Goal: Information Seeking & Learning: Learn about a topic

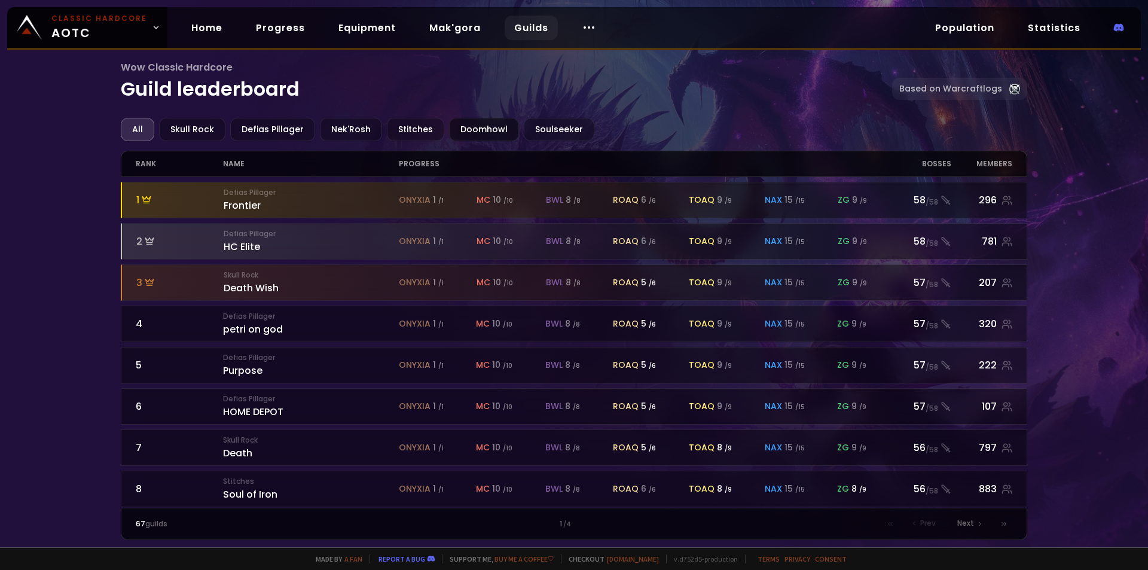
click at [490, 132] on div "Doomhowl" at bounding box center [484, 129] width 70 height 23
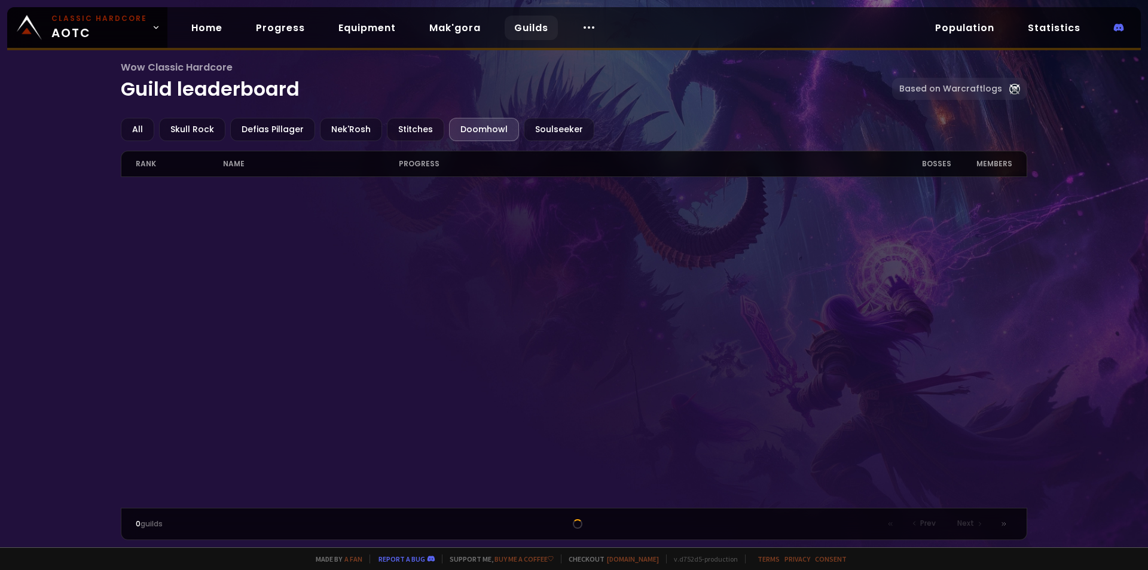
click at [464, 276] on div at bounding box center [574, 342] width 907 height 331
click at [469, 129] on div "Doomhowl" at bounding box center [484, 129] width 70 height 23
click at [126, 129] on div "All" at bounding box center [137, 129] width 33 height 23
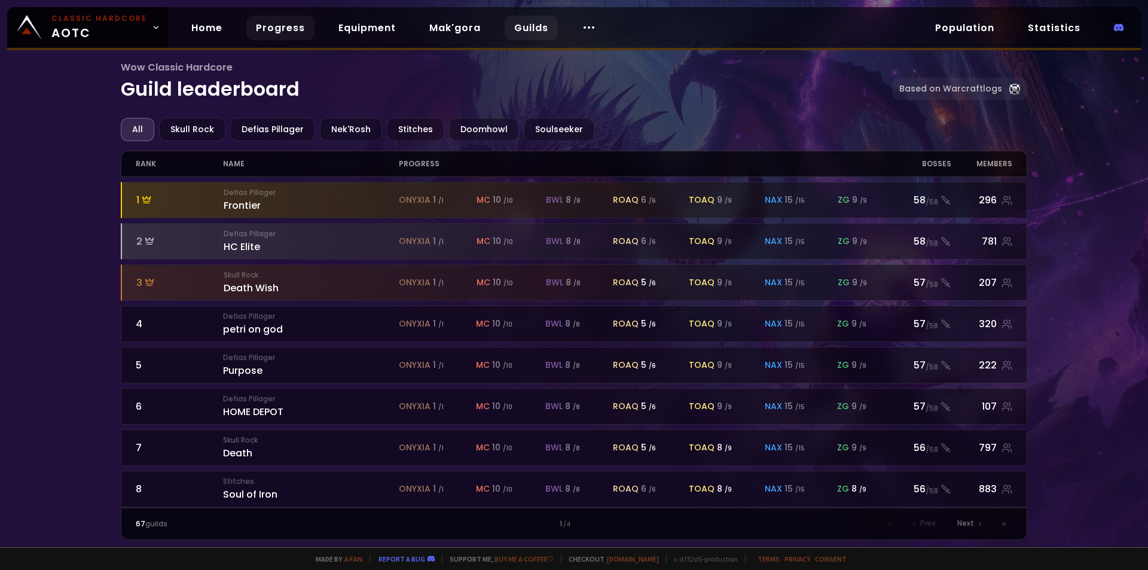
click at [276, 26] on link "Progress" at bounding box center [280, 28] width 68 height 25
